Goal: Task Accomplishment & Management: Use online tool/utility

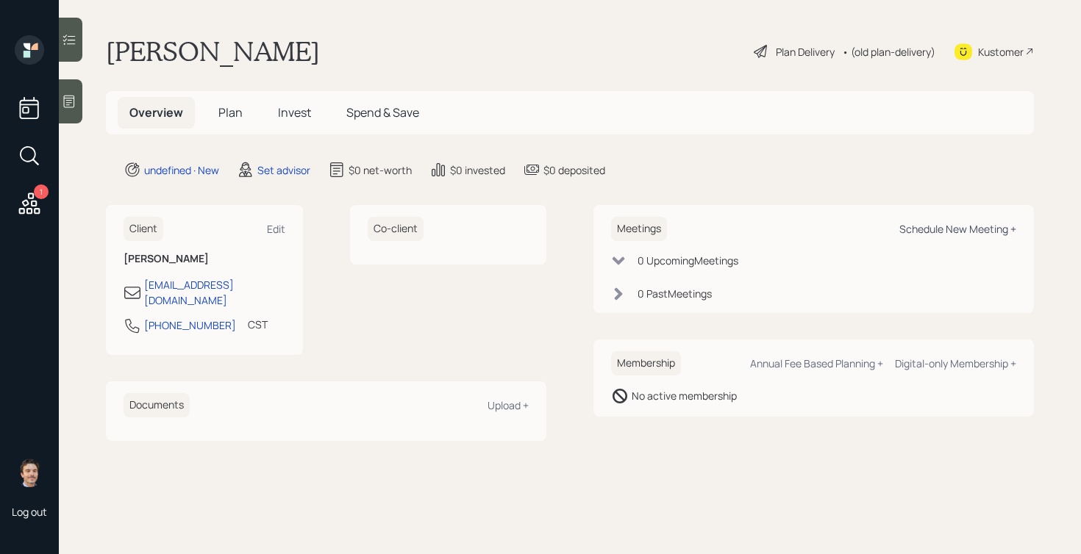
click at [946, 229] on div "Schedule New Meeting +" at bounding box center [957, 229] width 117 height 14
select select "round-[PERSON_NAME]"
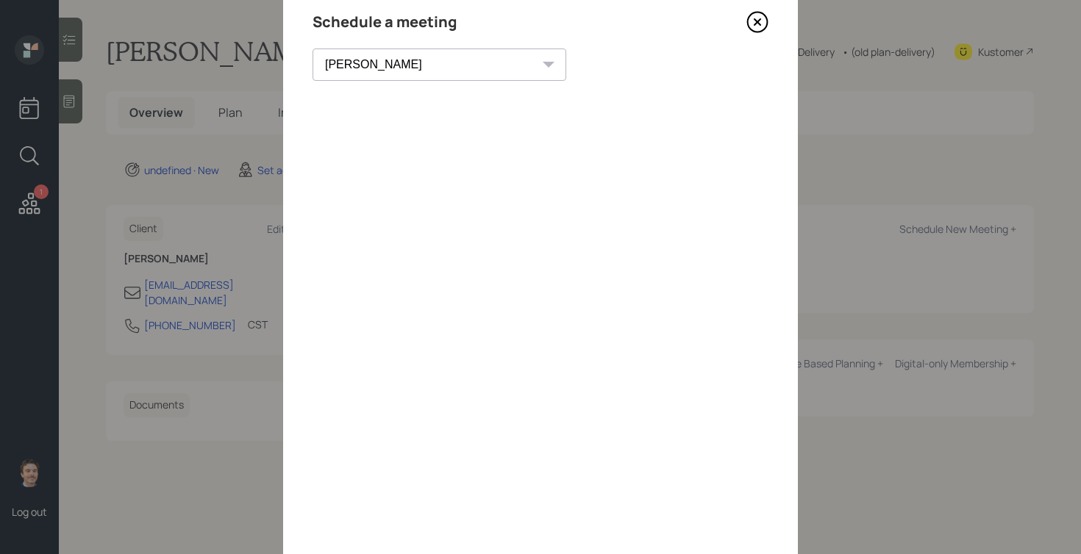
scroll to position [52, 0]
click at [759, 22] on icon at bounding box center [757, 26] width 22 height 22
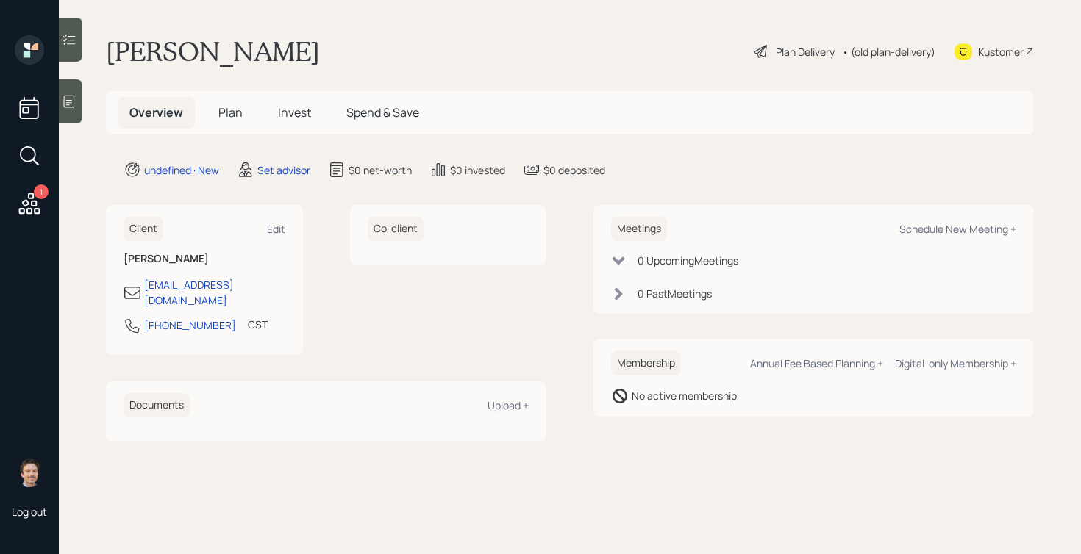
click at [69, 99] on icon at bounding box center [69, 101] width 15 height 15
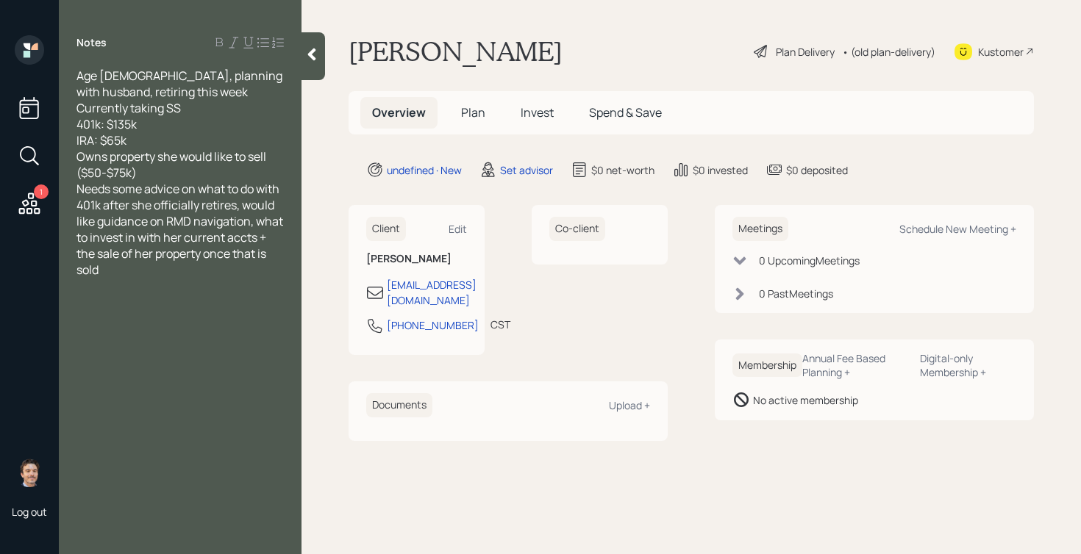
click at [202, 174] on div "Owns property she would like to sell ($50-$75k)" at bounding box center [179, 165] width 207 height 32
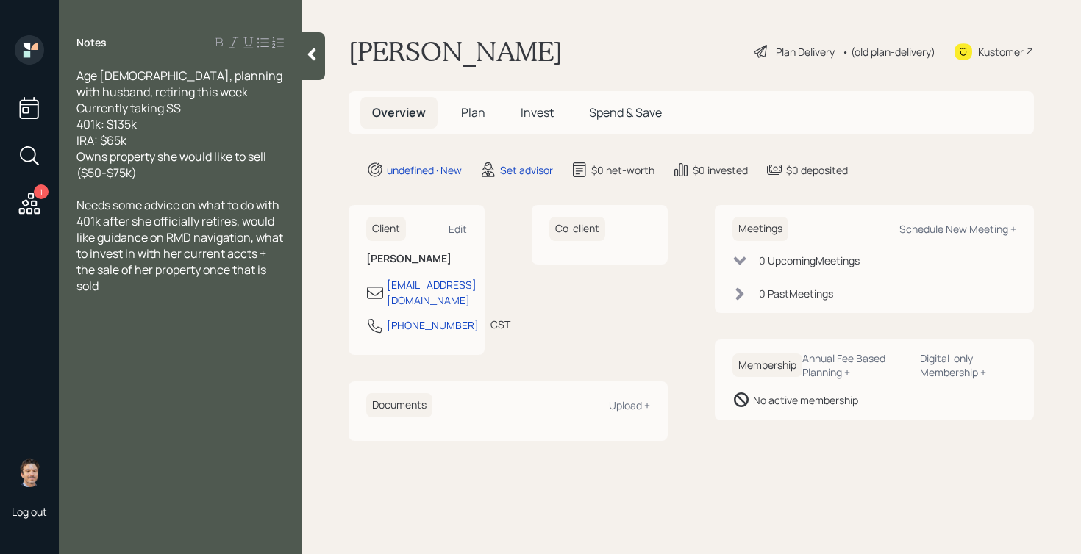
click at [304, 56] on div at bounding box center [313, 56] width 24 height 48
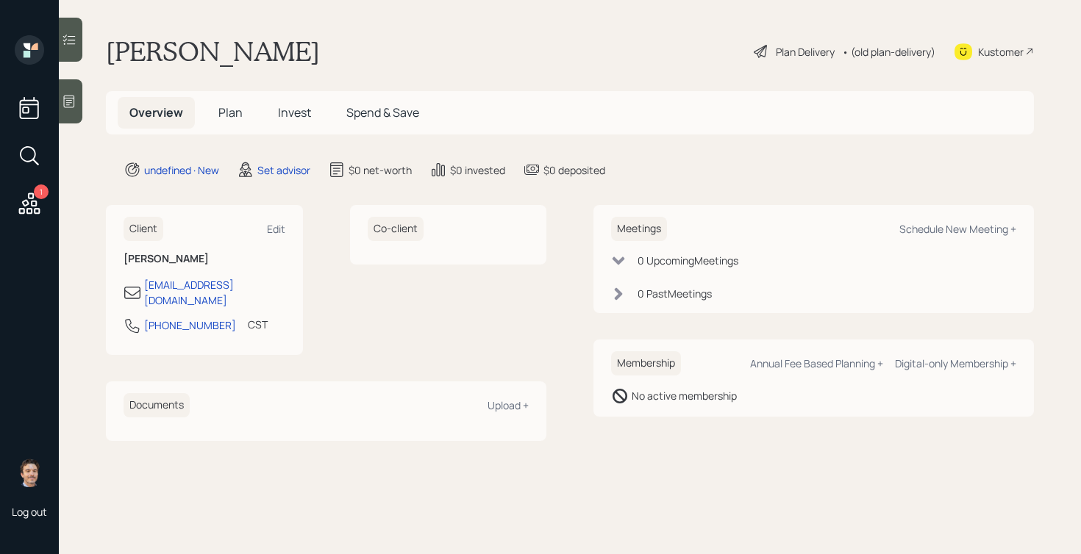
click at [73, 94] on icon at bounding box center [69, 101] width 15 height 15
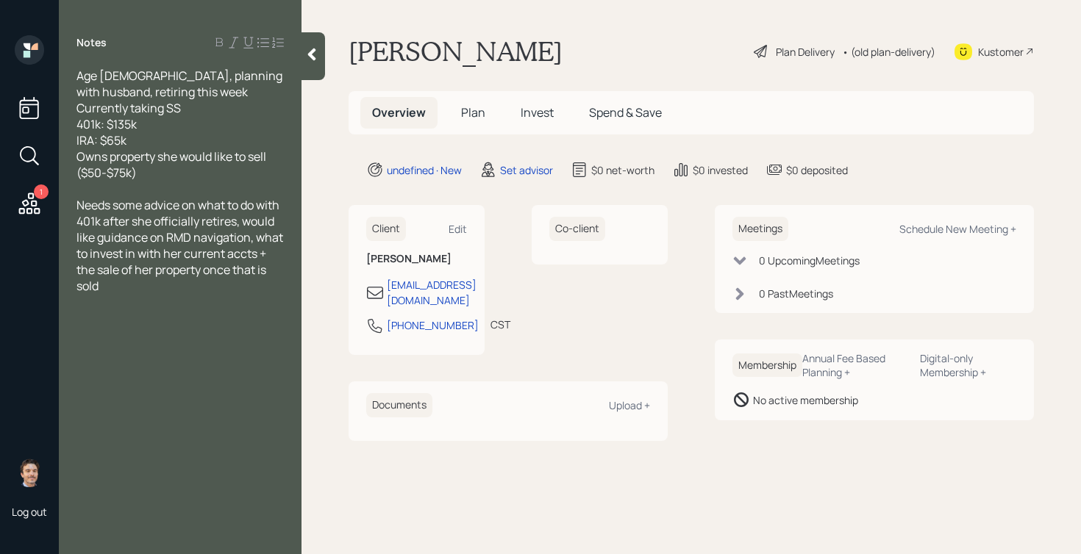
click at [314, 49] on icon at bounding box center [312, 55] width 8 height 13
